Goal: Task Accomplishment & Management: Use online tool/utility

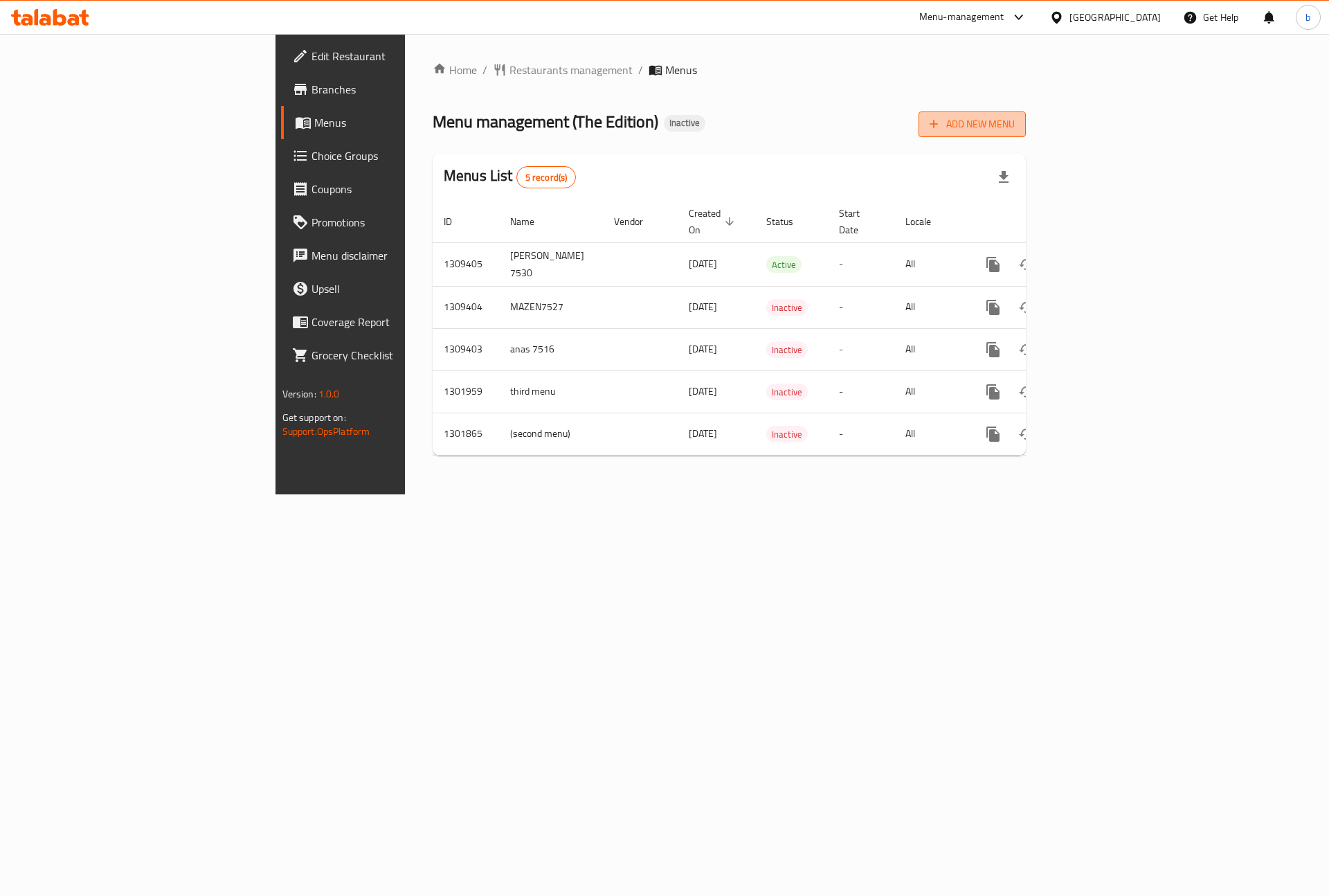
click at [941, 126] on icon "button" at bounding box center [934, 124] width 14 height 14
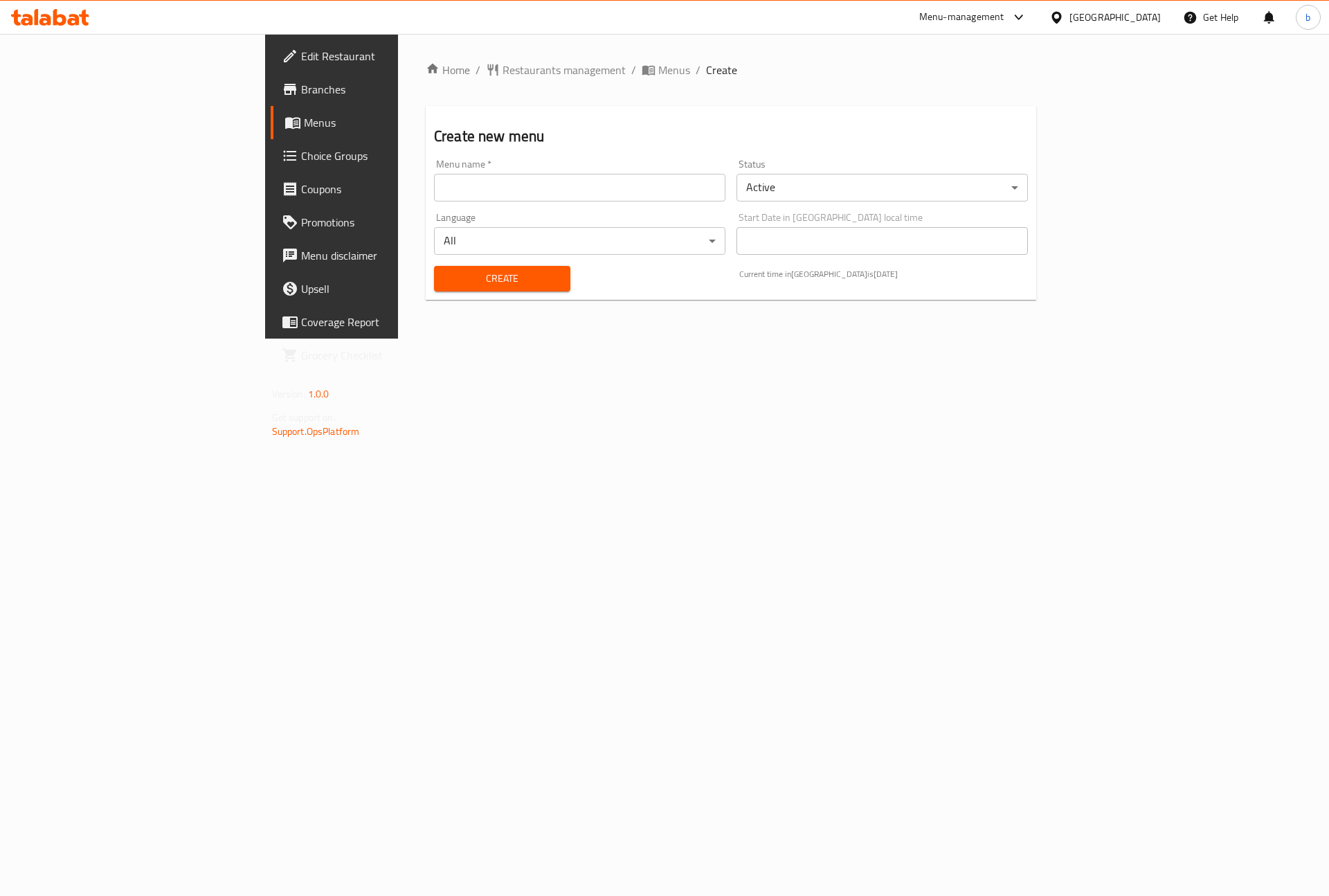
click at [512, 190] on input "text" at bounding box center [580, 187] width 291 height 28
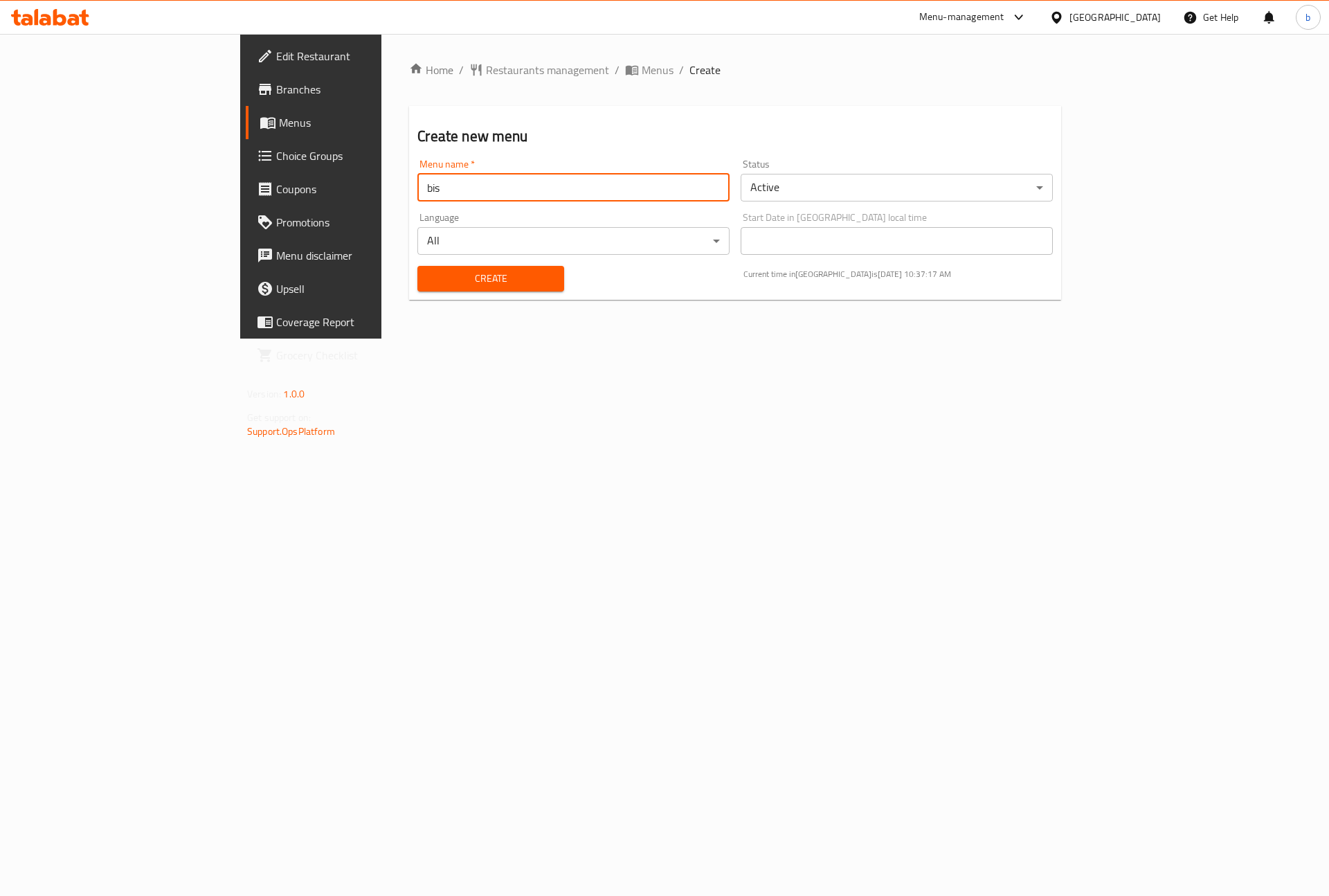
type input "bisho"
click at [417, 291] on button "Create" at bounding box center [491, 278] width 146 height 25
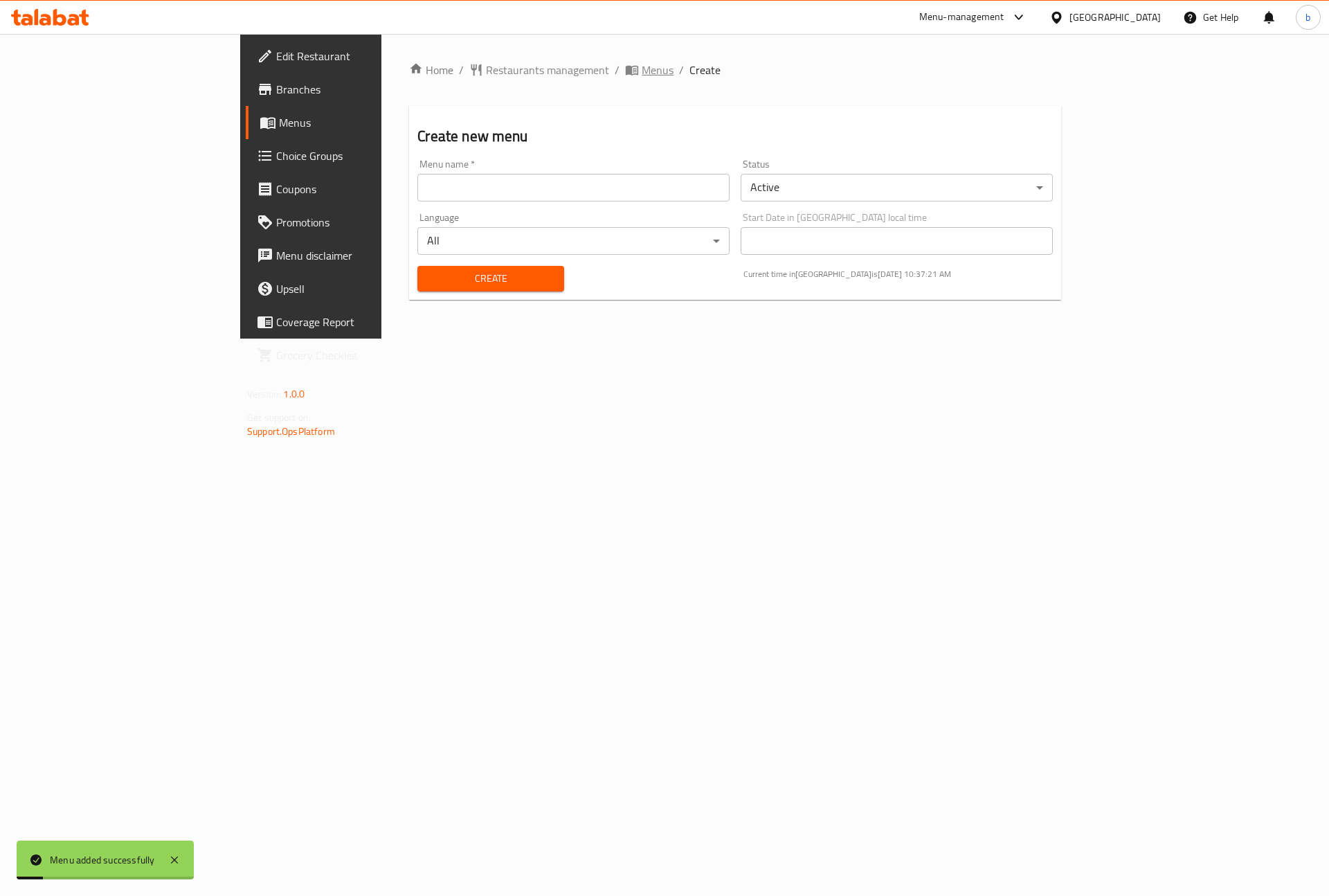
click at [641, 62] on span "Menus" at bounding box center [657, 70] width 32 height 17
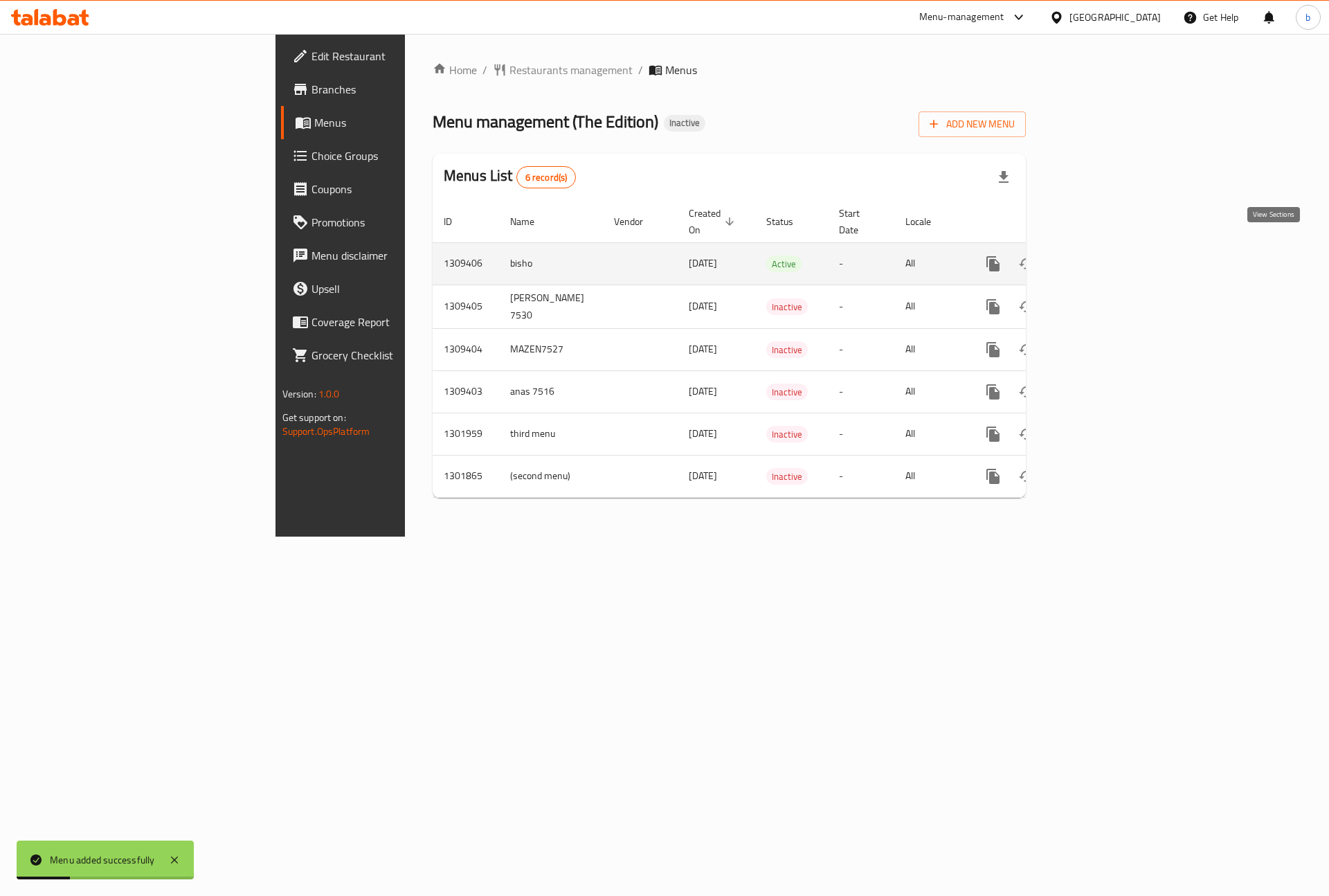
click at [1109, 249] on link "enhanced table" at bounding box center [1093, 264] width 33 height 33
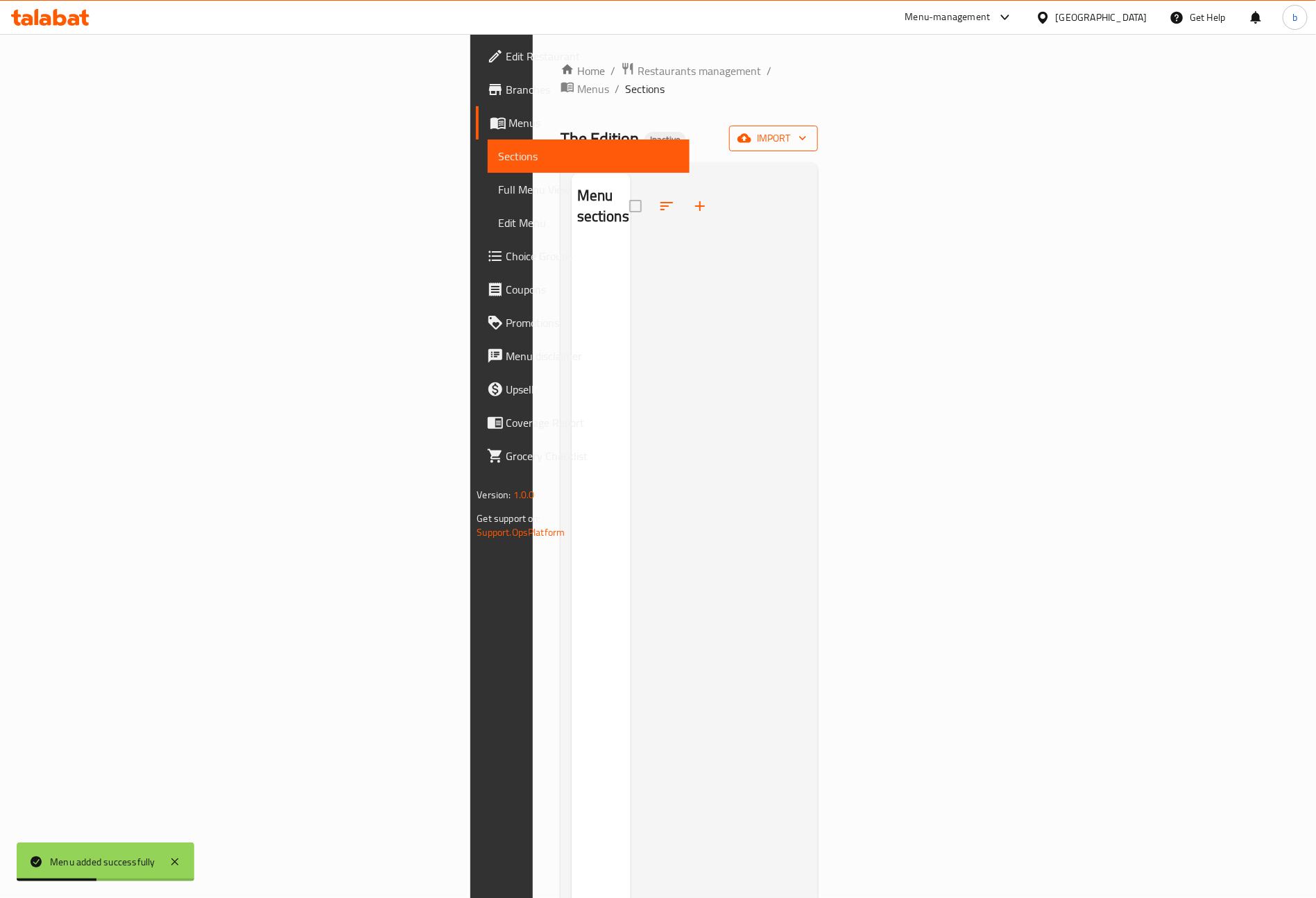
click at [807, 130] on span "import" at bounding box center [774, 139] width 66 height 17
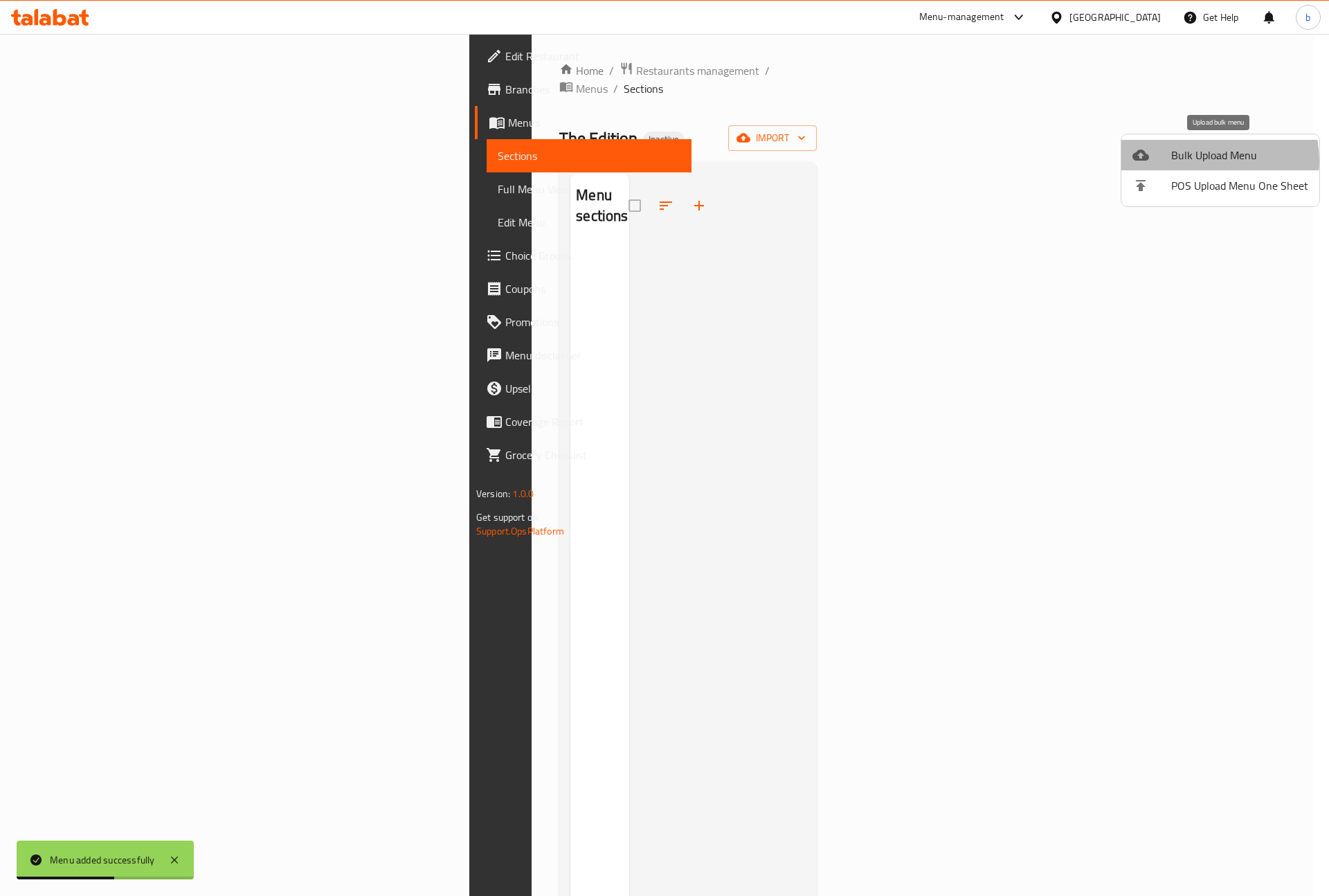
click at [1204, 160] on span "Bulk Upload Menu" at bounding box center [1239, 154] width 137 height 17
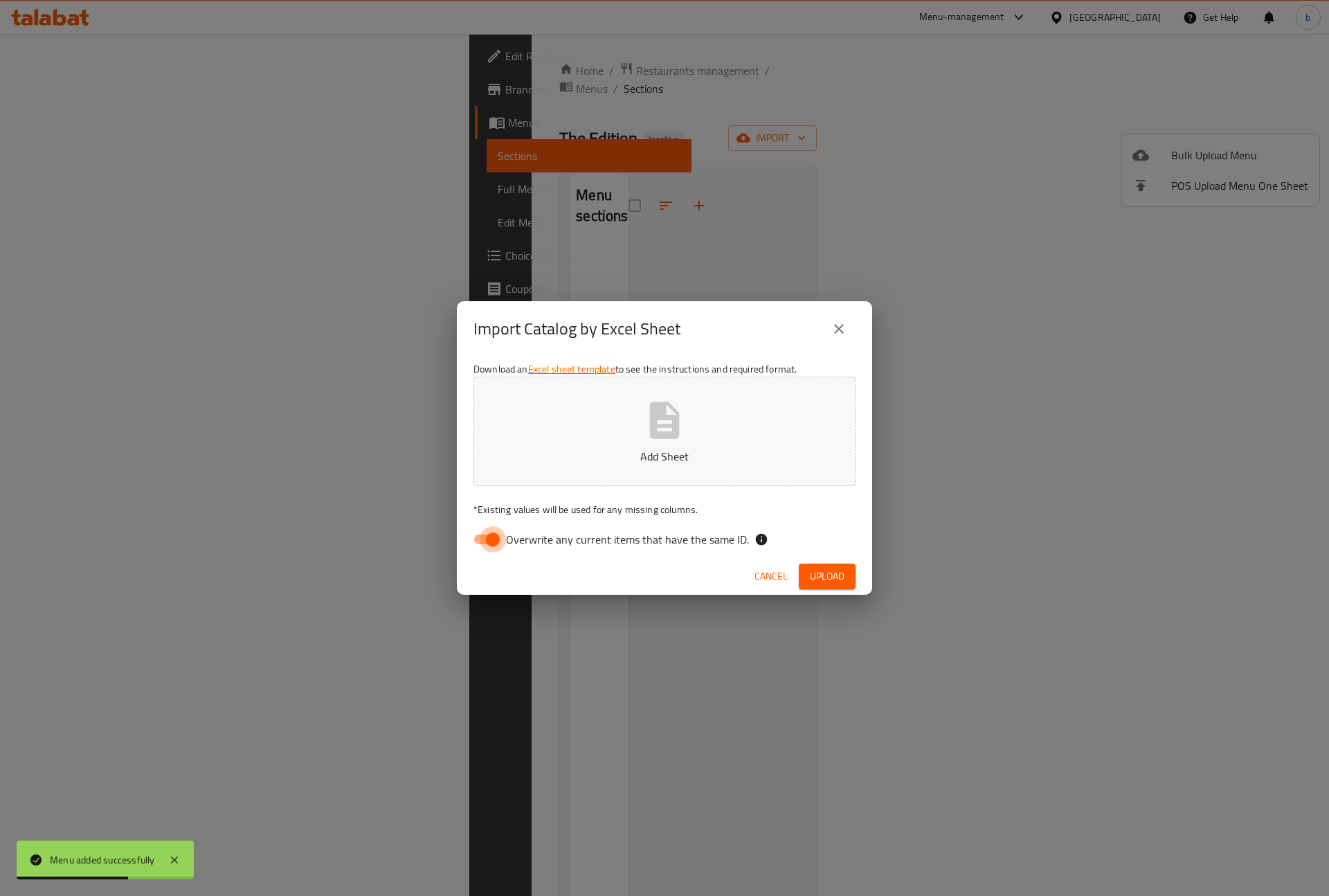
click at [468, 544] on input "Overwrite any current items that have the same ID." at bounding box center [492, 540] width 79 height 26
checkbox input "false"
click at [593, 453] on p "Add Sheet" at bounding box center [664, 456] width 339 height 17
click at [815, 578] on span "Upload" at bounding box center [827, 576] width 35 height 17
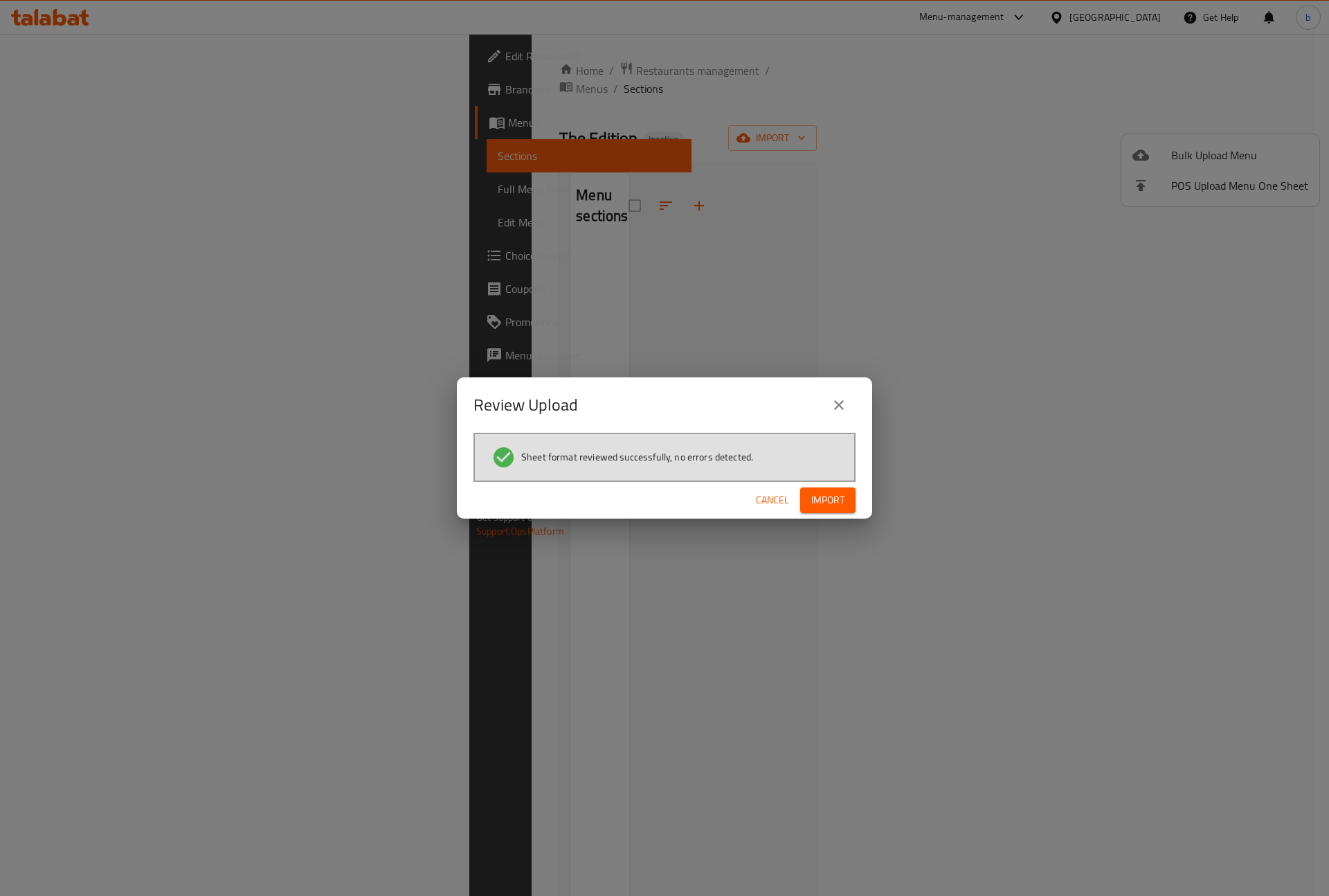
click at [836, 482] on div "Cancel Import" at bounding box center [664, 500] width 416 height 37
click at [836, 492] on span "Import" at bounding box center [828, 500] width 33 height 17
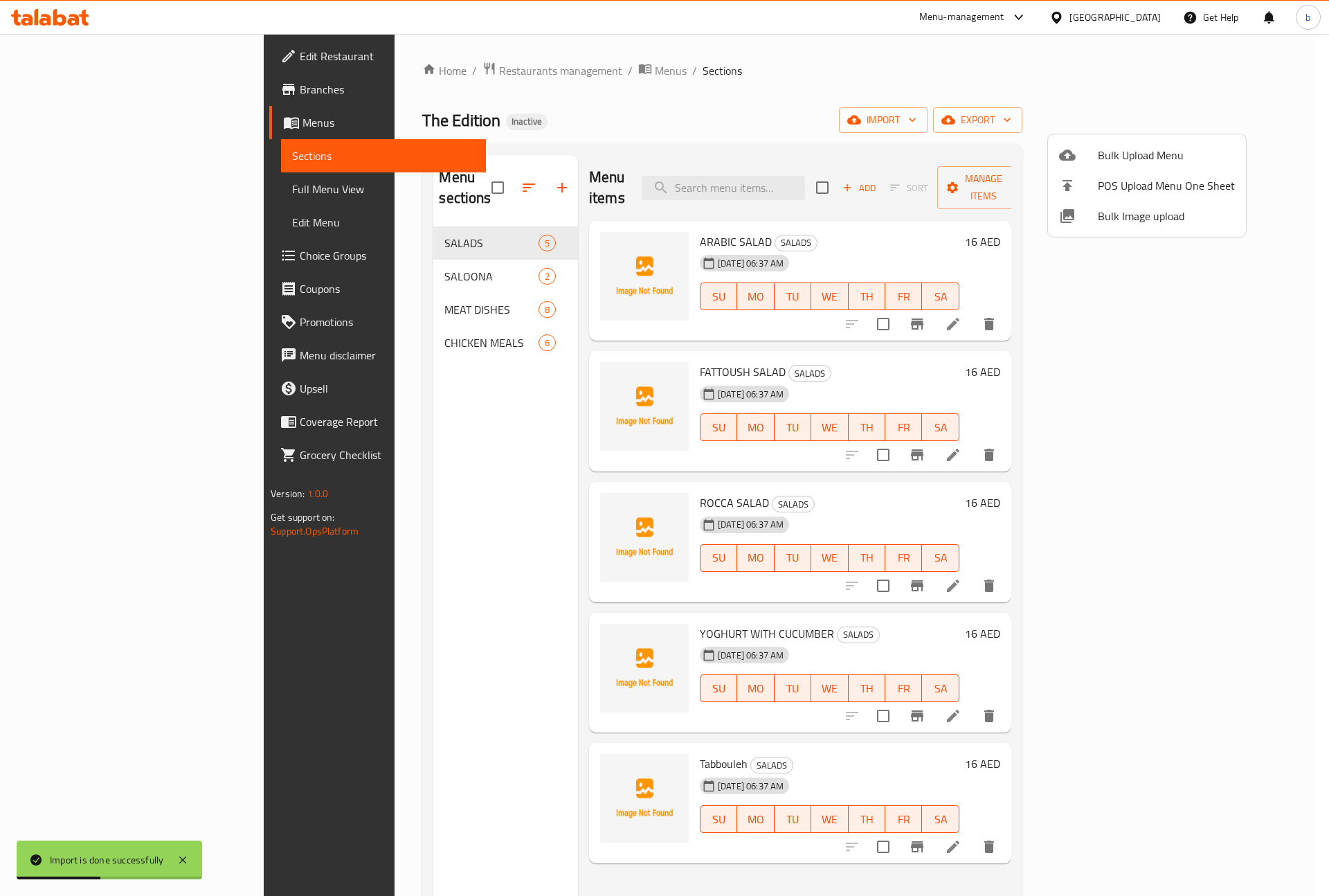
click at [81, 187] on div at bounding box center [664, 448] width 1329 height 896
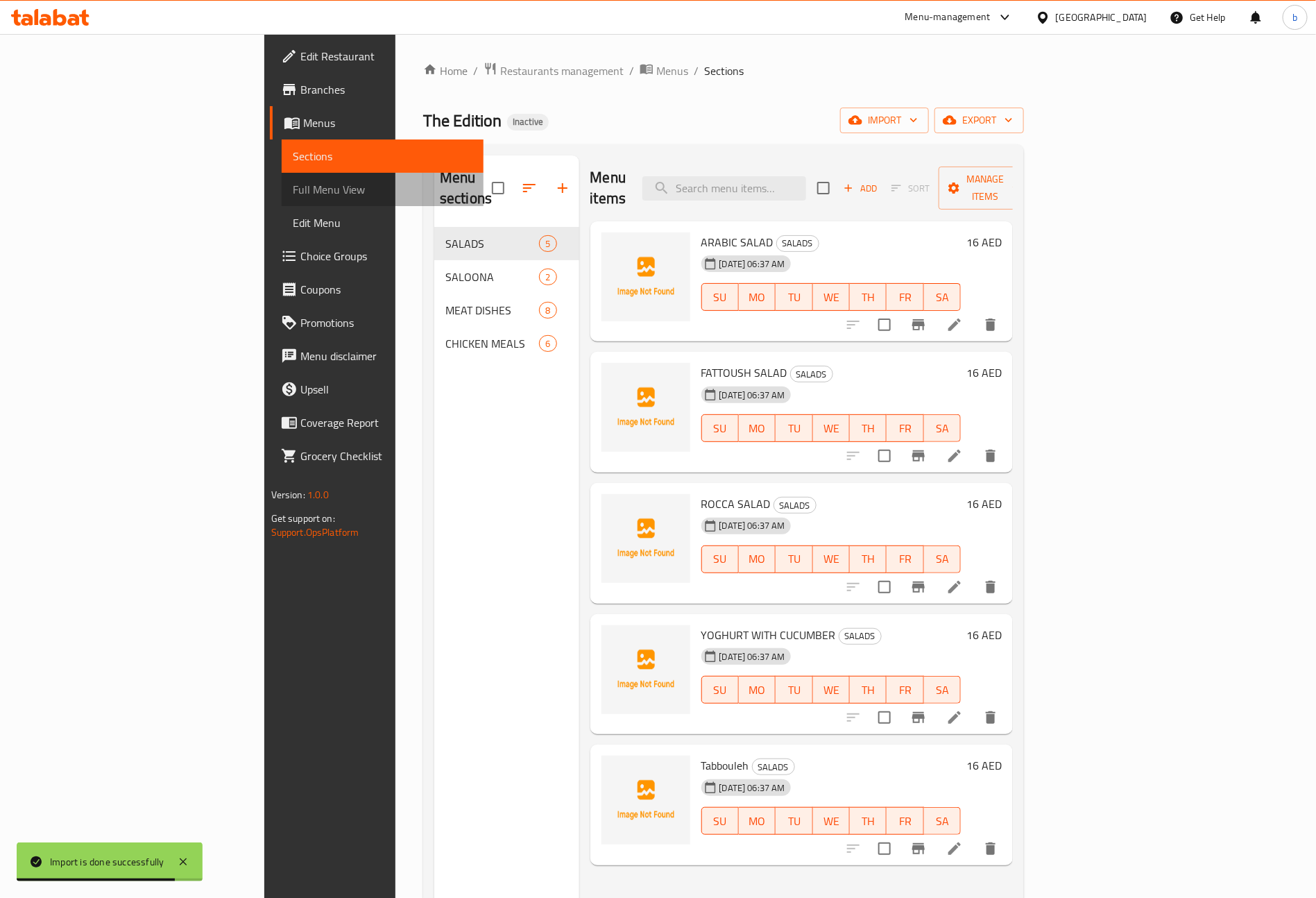
click at [293, 187] on span "Full Menu View" at bounding box center [382, 189] width 181 height 17
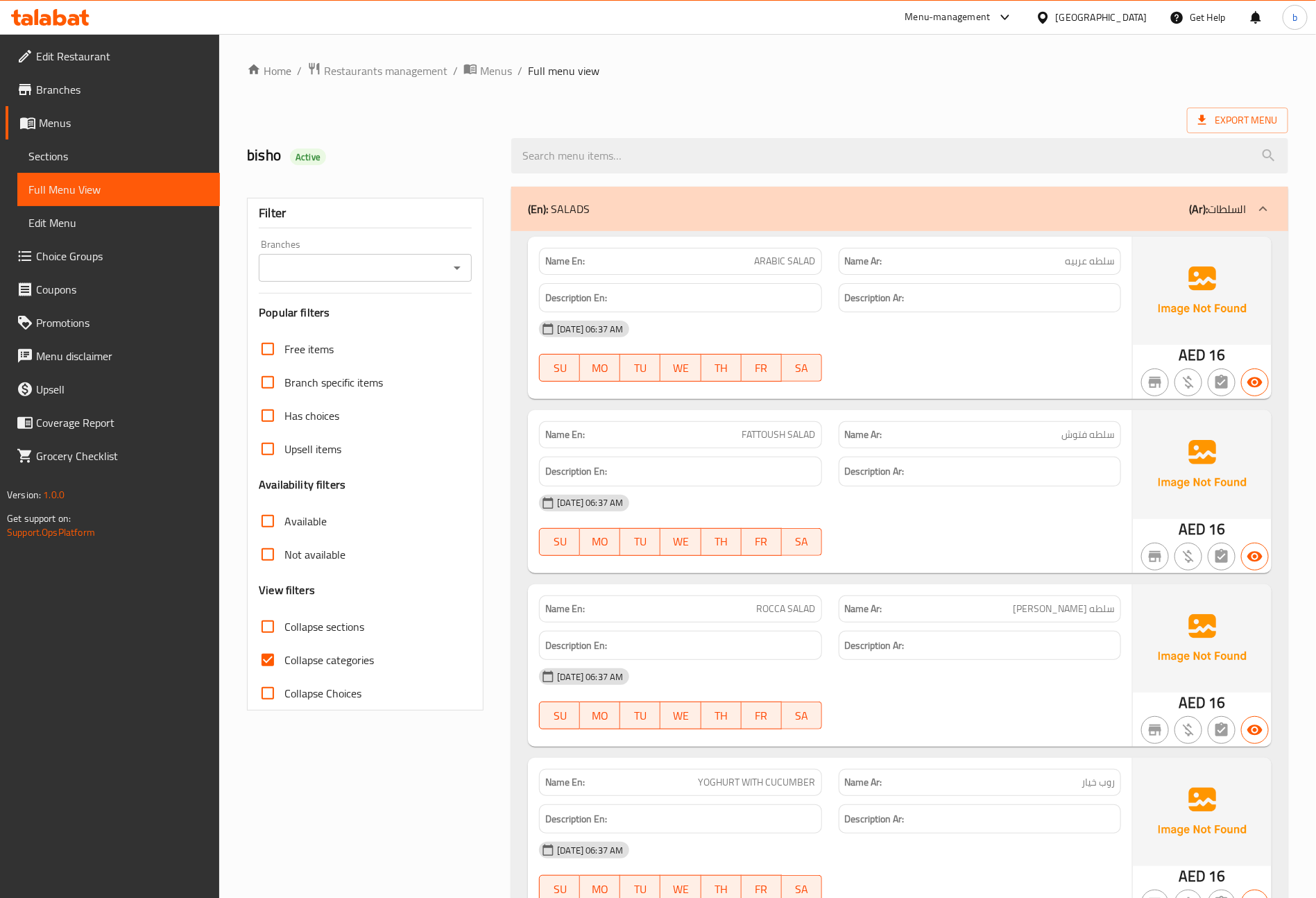
click at [263, 665] on input "Collapse categories" at bounding box center [268, 660] width 33 height 33
checkbox input "false"
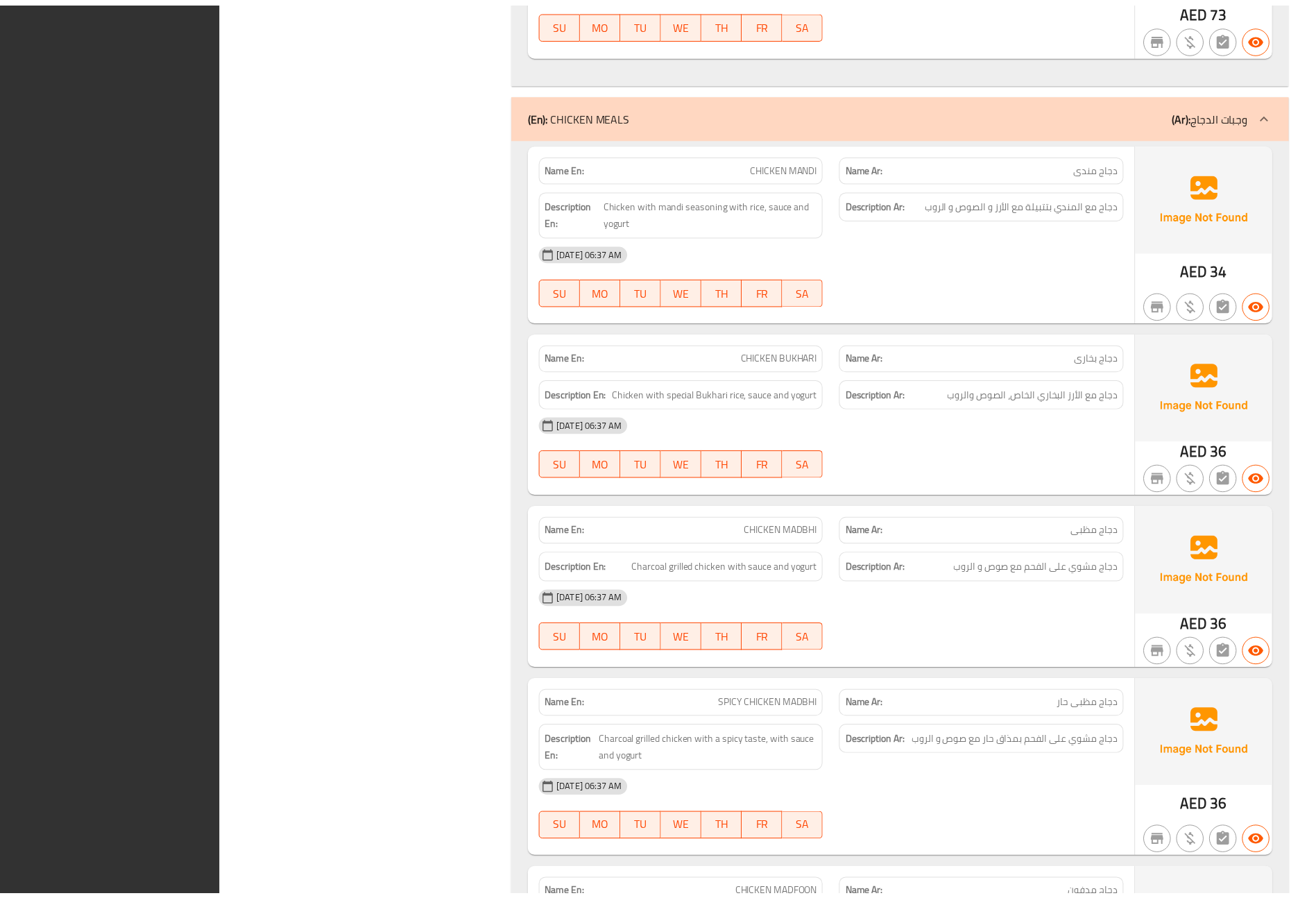
scroll to position [3431, 0]
